Goal: Transaction & Acquisition: Download file/media

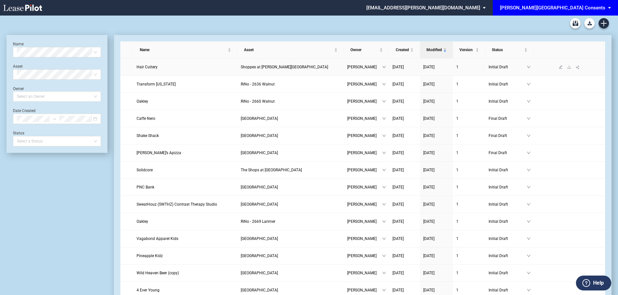
click at [145, 69] on span "Hair Cuttery" at bounding box center [147, 67] width 21 height 5
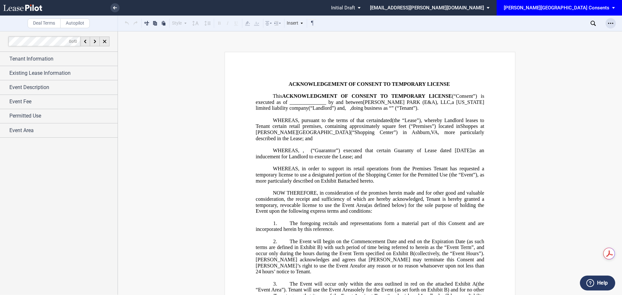
click at [613, 22] on div "Open Lease options menu" at bounding box center [610, 23] width 10 height 10
click at [547, 36] on div "Download" at bounding box center [572, 35] width 79 height 6
